Goal: Information Seeking & Learning: Compare options

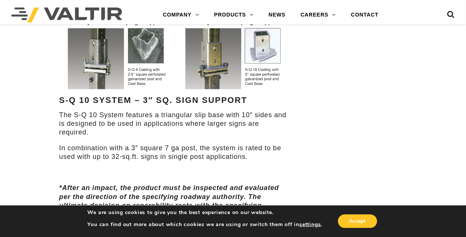
scroll to position [489, 0]
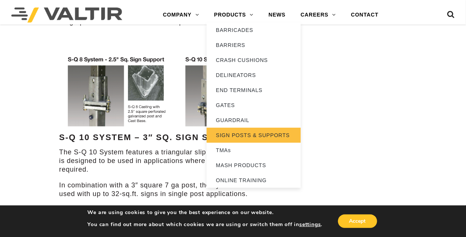
click at [244, 130] on link "SIGN POSTS & SUPPORTS" at bounding box center [254, 135] width 94 height 15
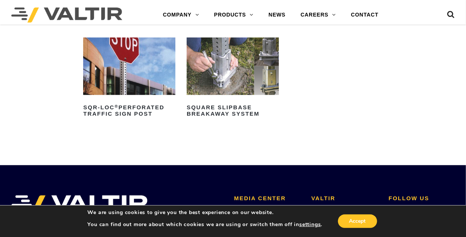
scroll to position [151, 0]
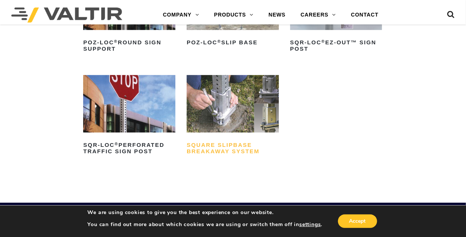
click at [226, 144] on h2 "Square Slipbase Breakaway System" at bounding box center [233, 149] width 92 height 18
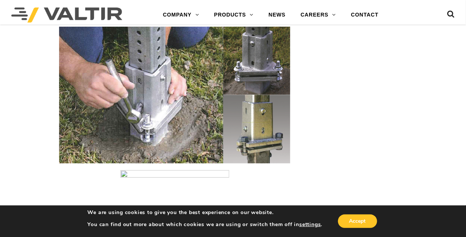
scroll to position [941, 0]
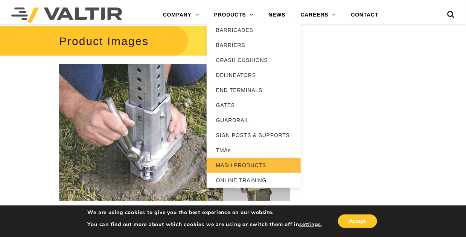
click at [239, 164] on link "MASH PRODUCTS" at bounding box center [254, 165] width 94 height 15
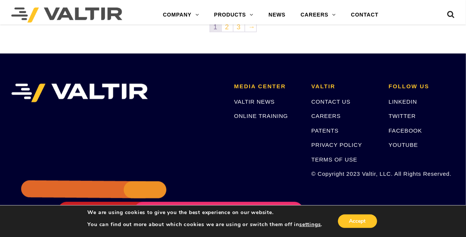
scroll to position [414, 0]
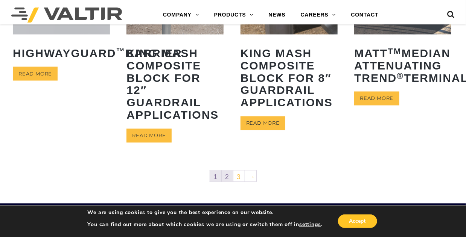
click at [230, 177] on link "2" at bounding box center [227, 176] width 11 height 11
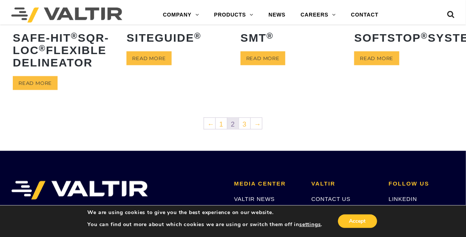
scroll to position [452, 0]
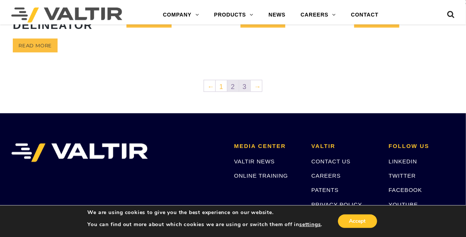
click at [247, 92] on link "3" at bounding box center [244, 86] width 11 height 11
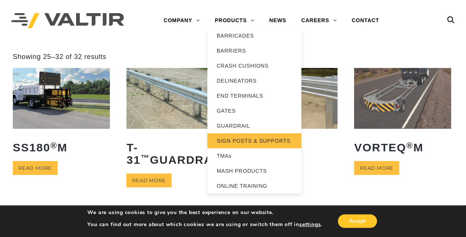
click at [242, 139] on link "SIGN POSTS & SUPPORTS" at bounding box center [254, 141] width 94 height 15
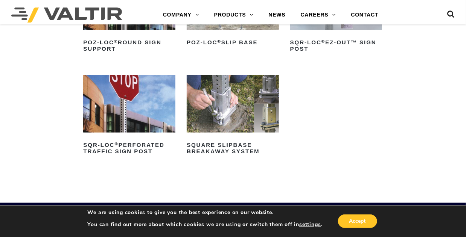
scroll to position [188, 0]
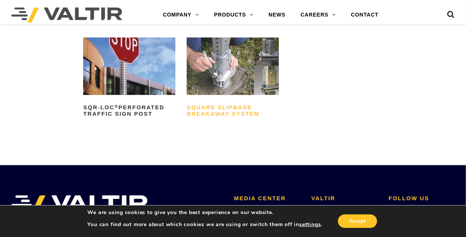
click at [229, 110] on h2 "Square Slipbase Breakaway System" at bounding box center [233, 111] width 92 height 18
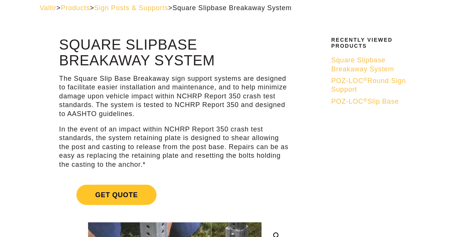
scroll to position [75, 0]
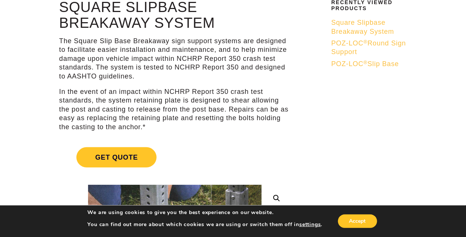
click at [380, 43] on span "POZ-LOC ® Round Sign Support" at bounding box center [368, 48] width 75 height 16
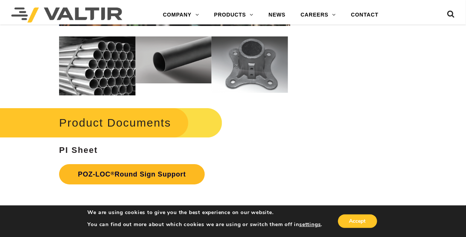
scroll to position [866, 0]
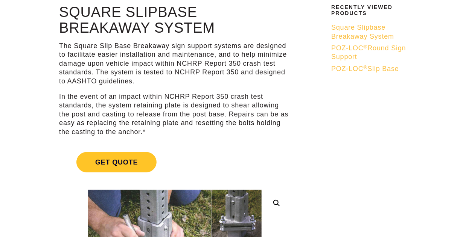
scroll to position [75, 0]
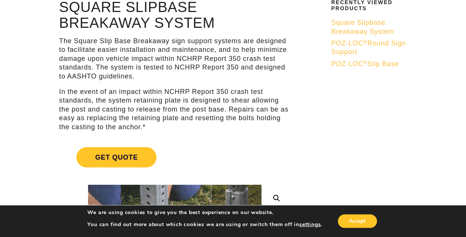
click at [381, 30] on span "Square Slipbase Breakaway System" at bounding box center [362, 27] width 63 height 16
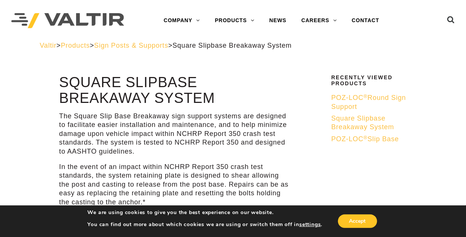
click at [371, 139] on span "POZ-LOC ® Slip Base" at bounding box center [365, 139] width 68 height 8
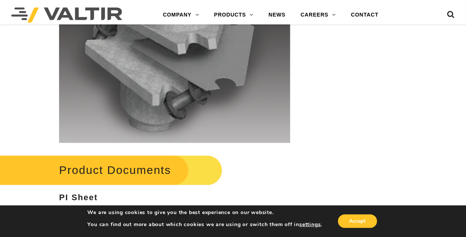
scroll to position [1581, 0]
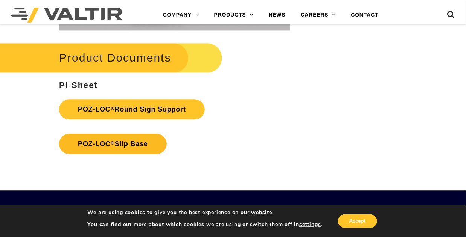
click at [123, 146] on link "POZ-LOC ® Slip Base" at bounding box center [113, 144] width 108 height 20
